Goal: Information Seeking & Learning: Learn about a topic

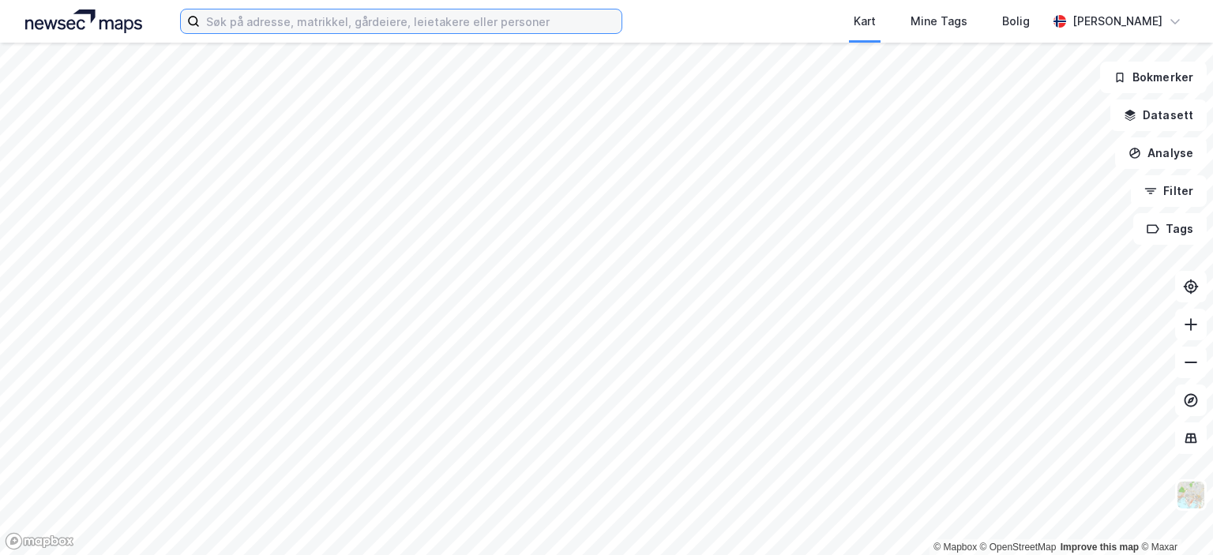
click at [255, 21] on input at bounding box center [411, 21] width 422 height 24
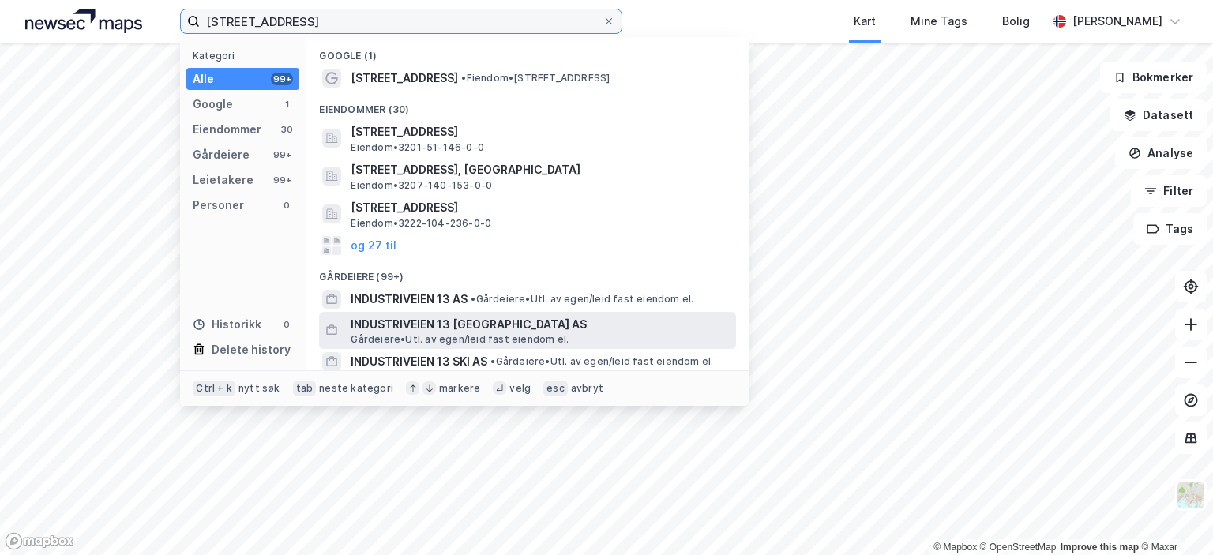
type input "[STREET_ADDRESS]"
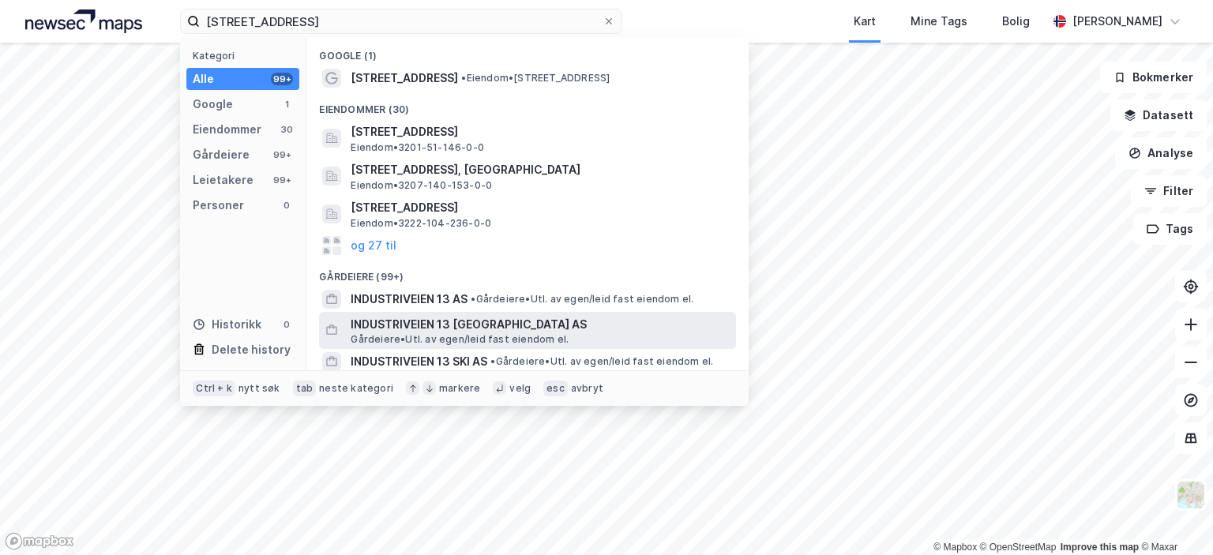
click at [438, 333] on span "Gårdeiere • Utl. av egen/leid fast eiendom el." at bounding box center [460, 339] width 218 height 13
